Goal: Information Seeking & Learning: Learn about a topic

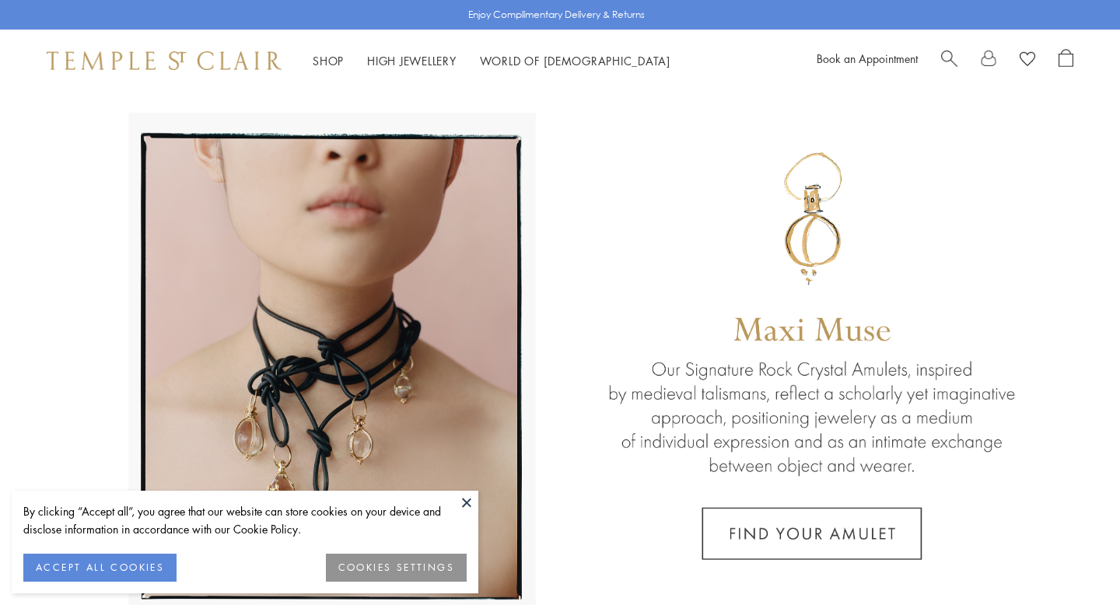
click at [950, 52] on span "Search" at bounding box center [949, 57] width 16 height 16
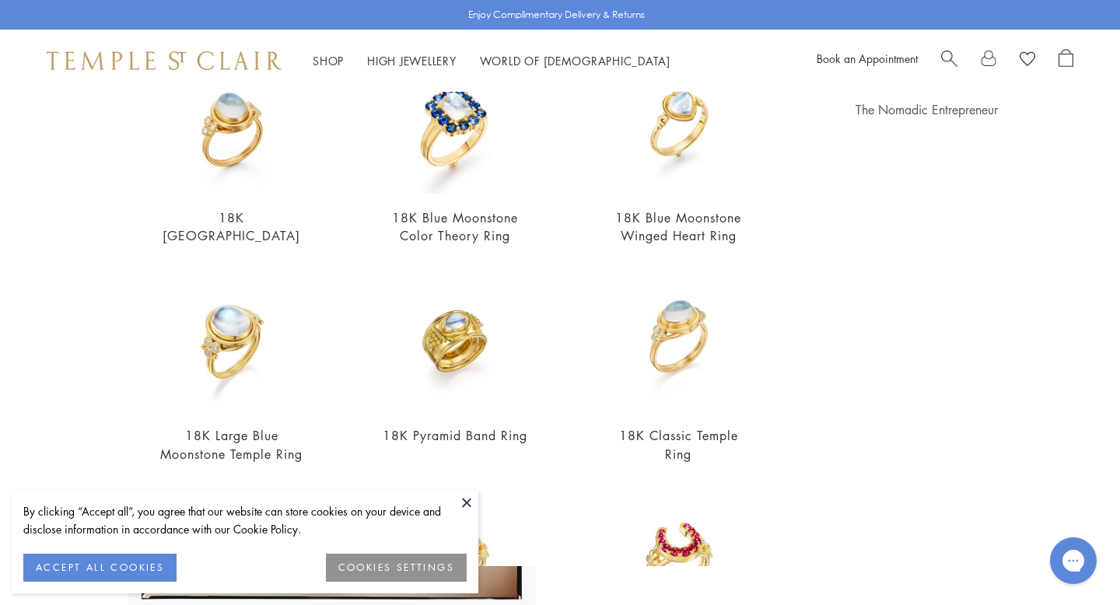
scroll to position [189, 0]
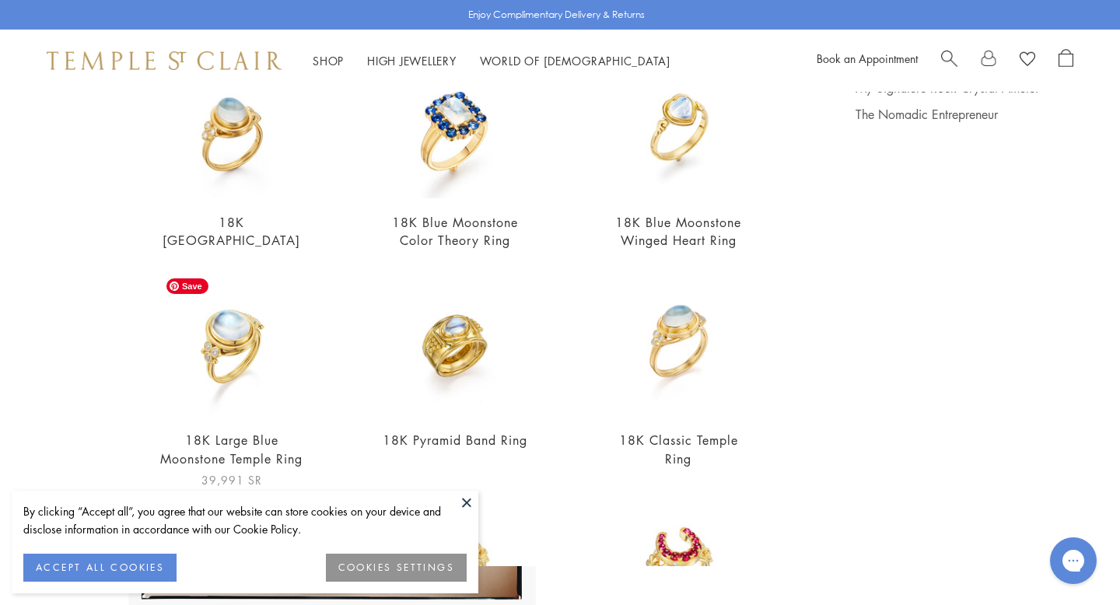
type input "**********"
click at [0, 244] on div "**********" at bounding box center [560, 329] width 1120 height 474
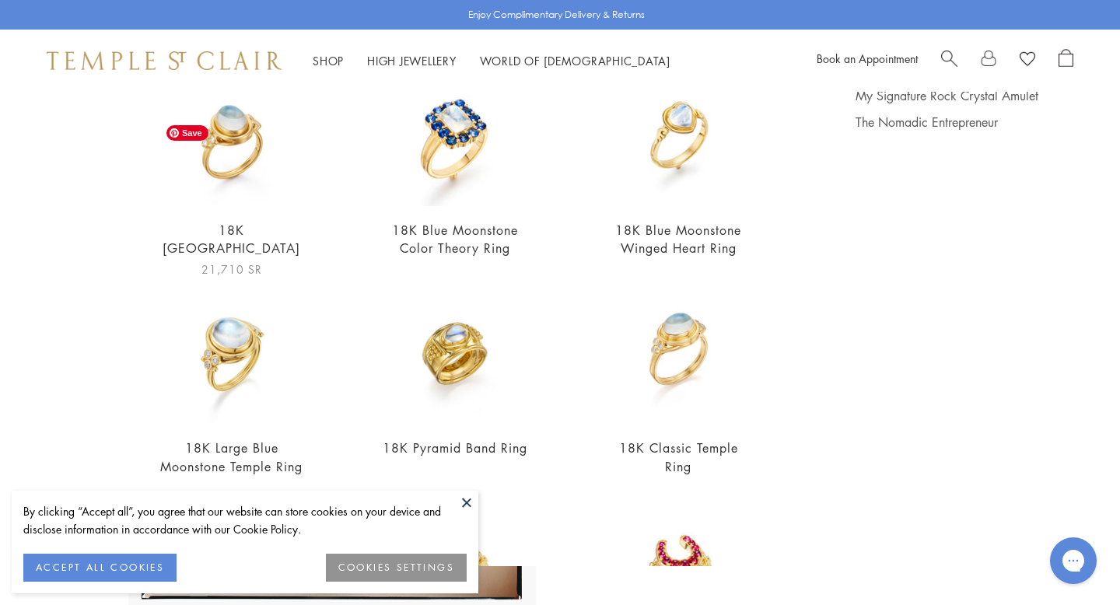
scroll to position [179, 0]
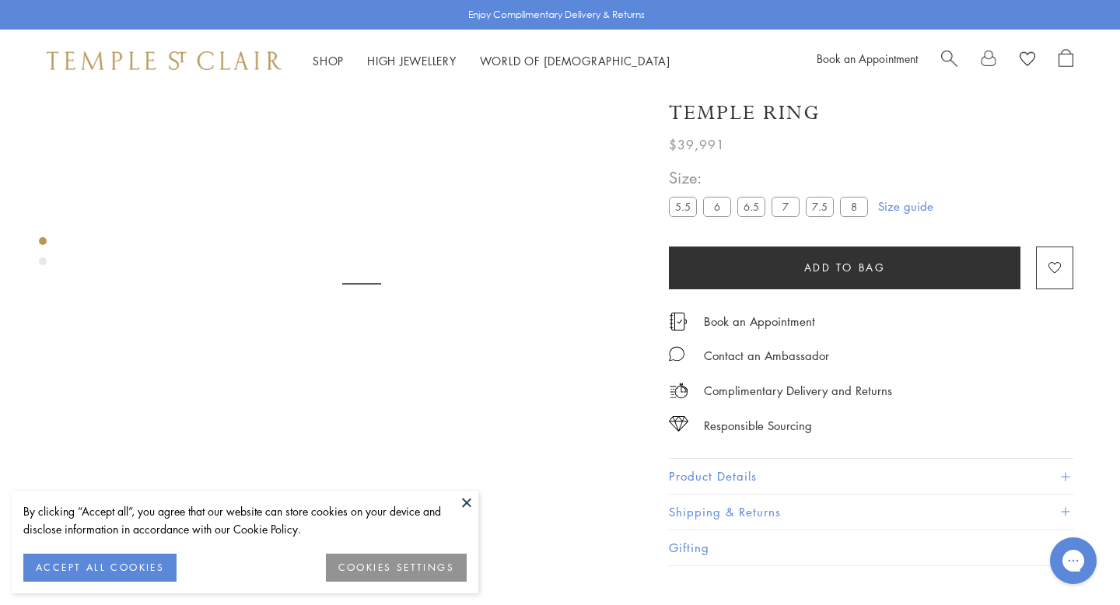
click at [717, 122] on h1 "18K Large Blue Moonstone Temple Ring" at bounding box center [871, 99] width 404 height 54
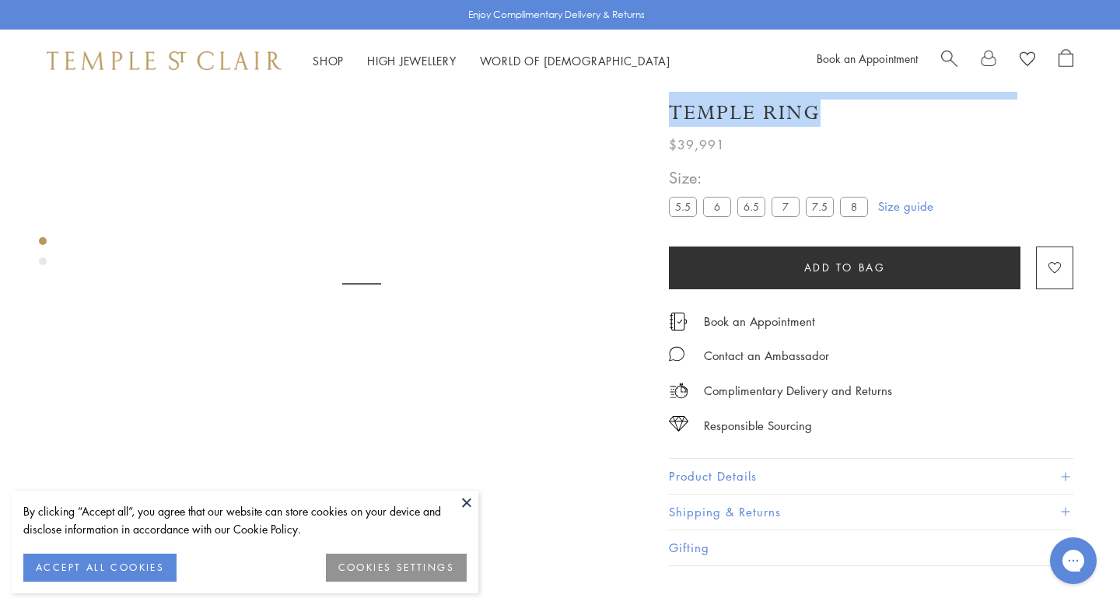
click at [717, 122] on h1 "18K Large Blue Moonstone Temple Ring" at bounding box center [871, 99] width 404 height 54
copy div "18K Large Blue Moonstone Temple Ring"
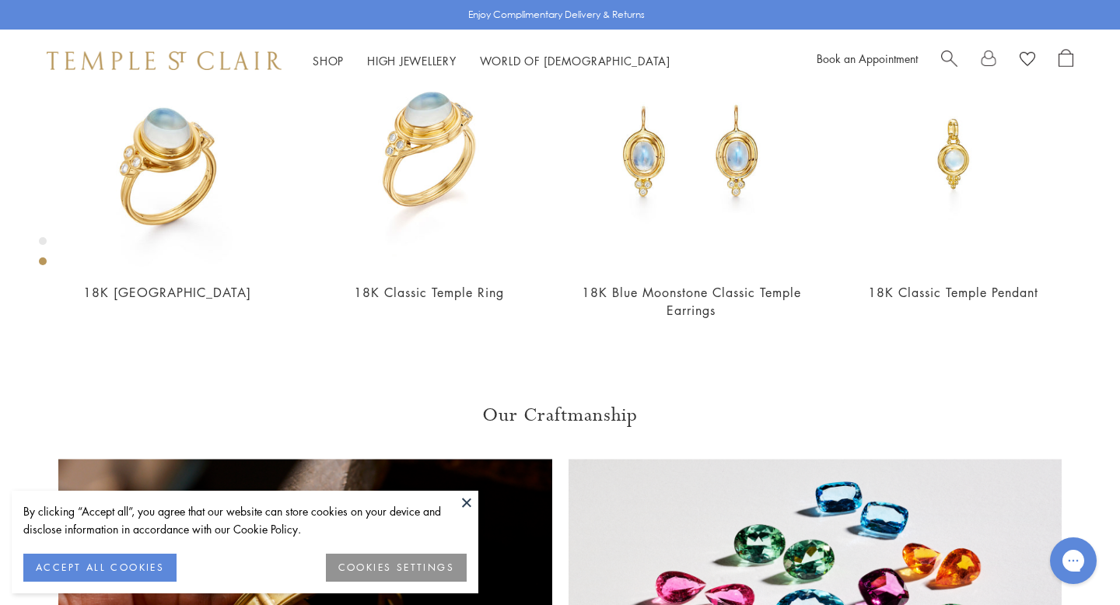
scroll to position [732, 0]
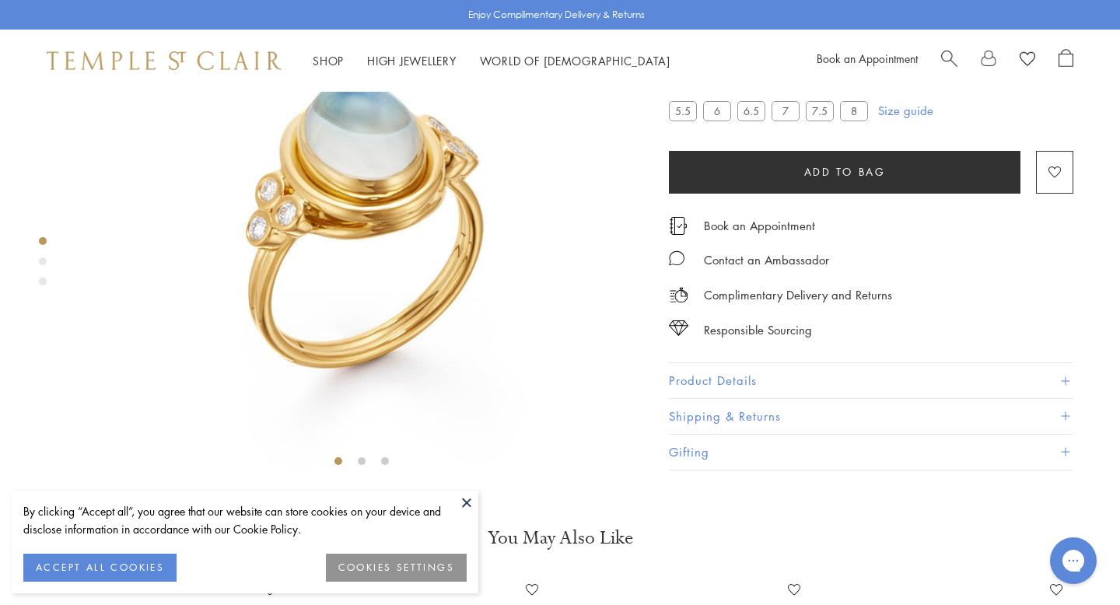
scroll to position [197, 0]
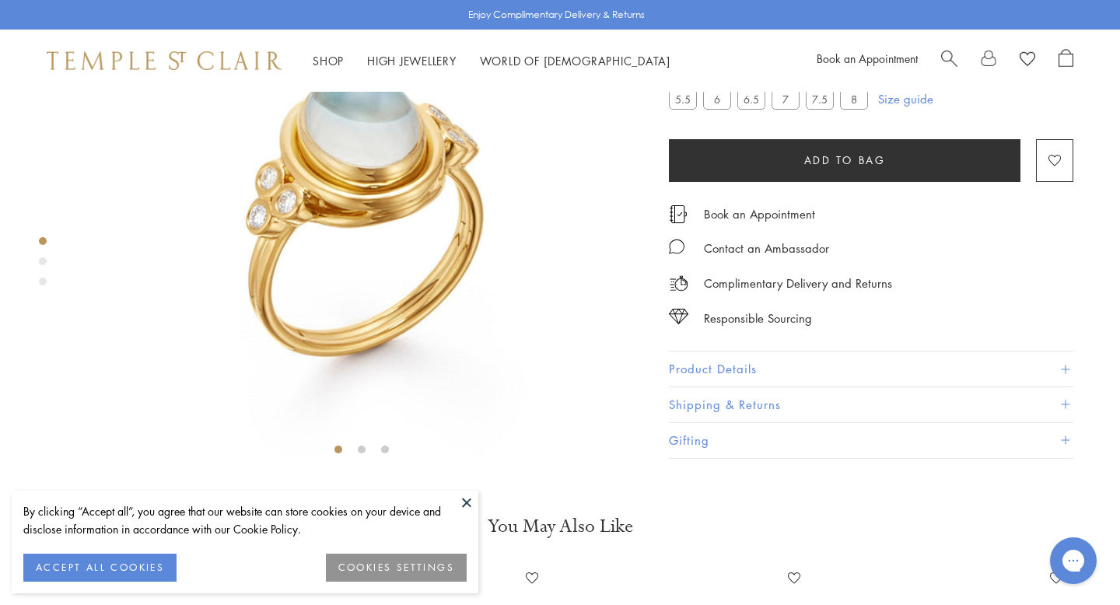
click at [779, 387] on button "Product Details" at bounding box center [871, 369] width 404 height 35
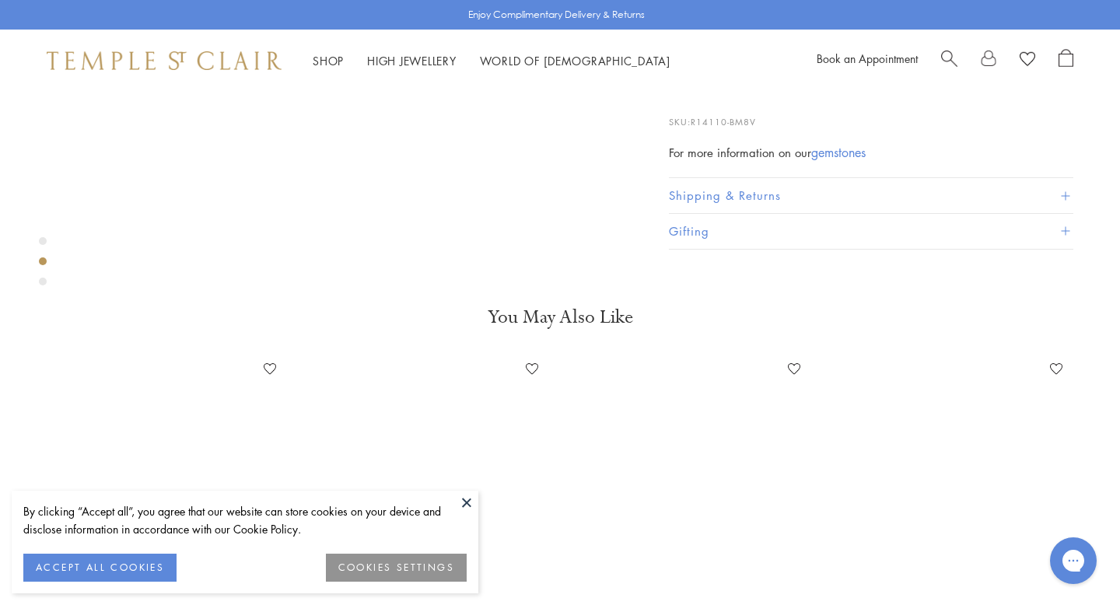
scroll to position [684, 0]
